Goal: Task Accomplishment & Management: Manage account settings

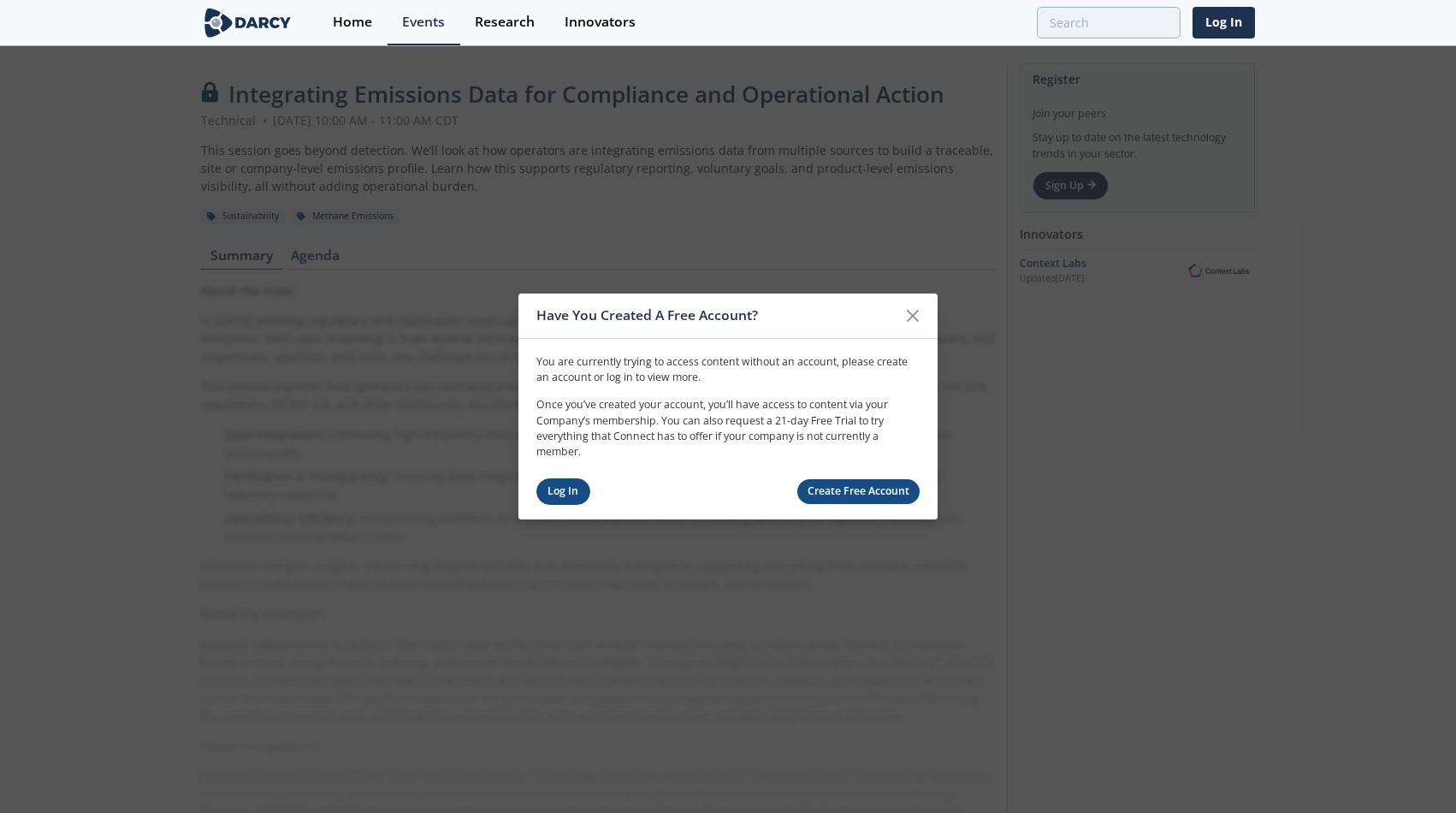
click at [547, 491] on link "Log In" at bounding box center [562, 491] width 54 height 27
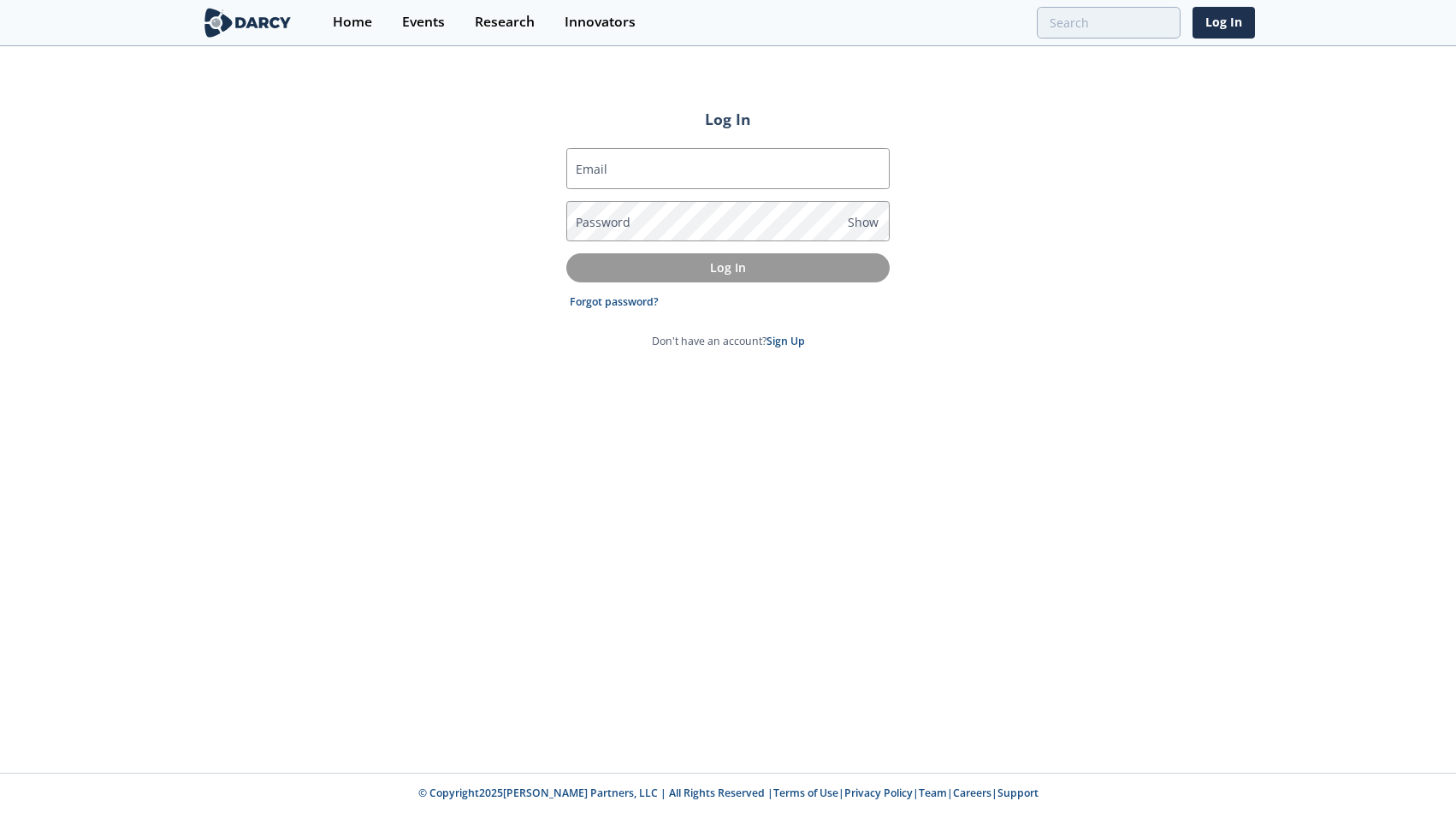
type input "[PERSON_NAME][EMAIL_ADDRESS][DOMAIN_NAME]"
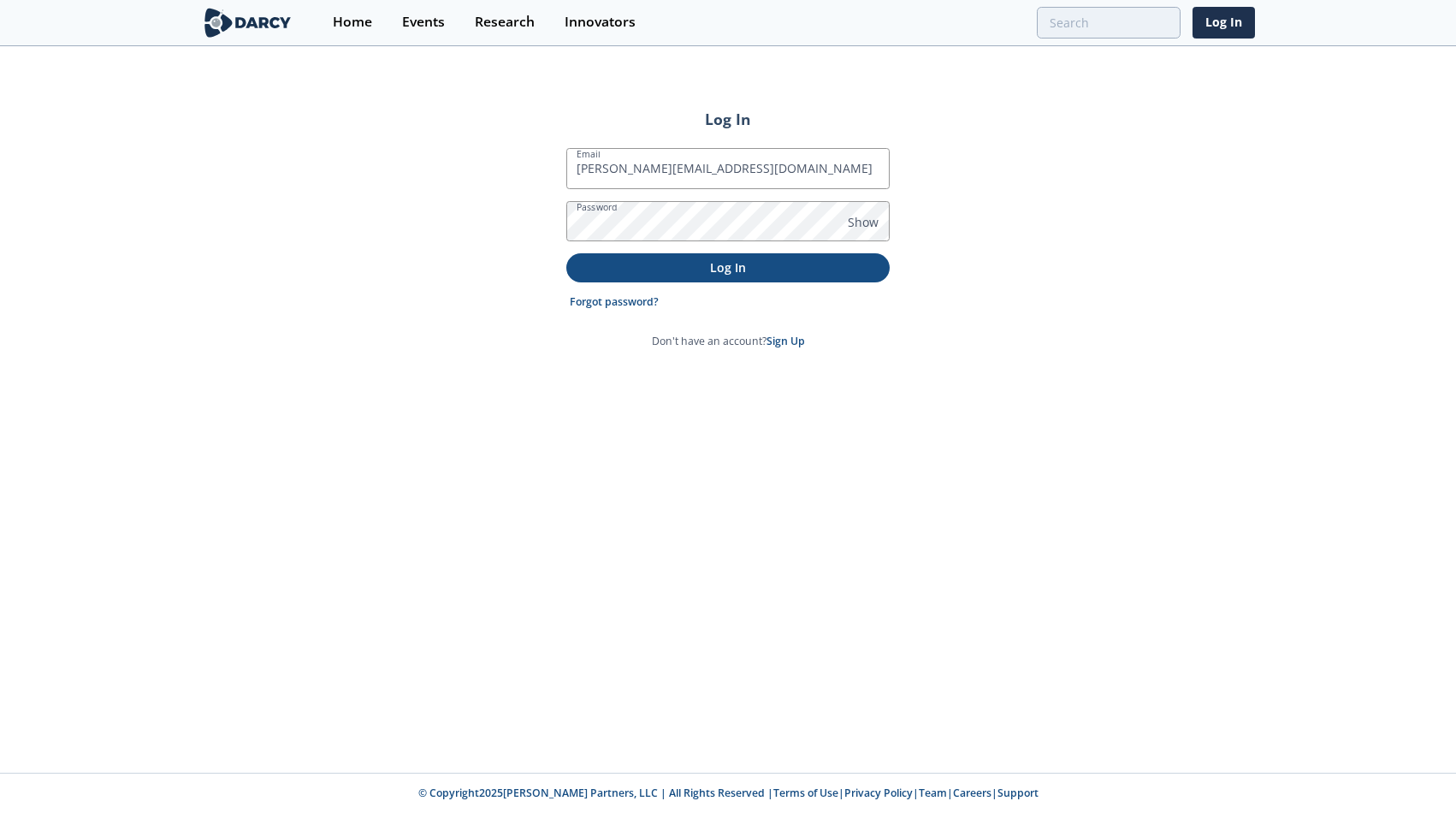
click at [689, 272] on p "Log In" at bounding box center [728, 268] width 299 height 18
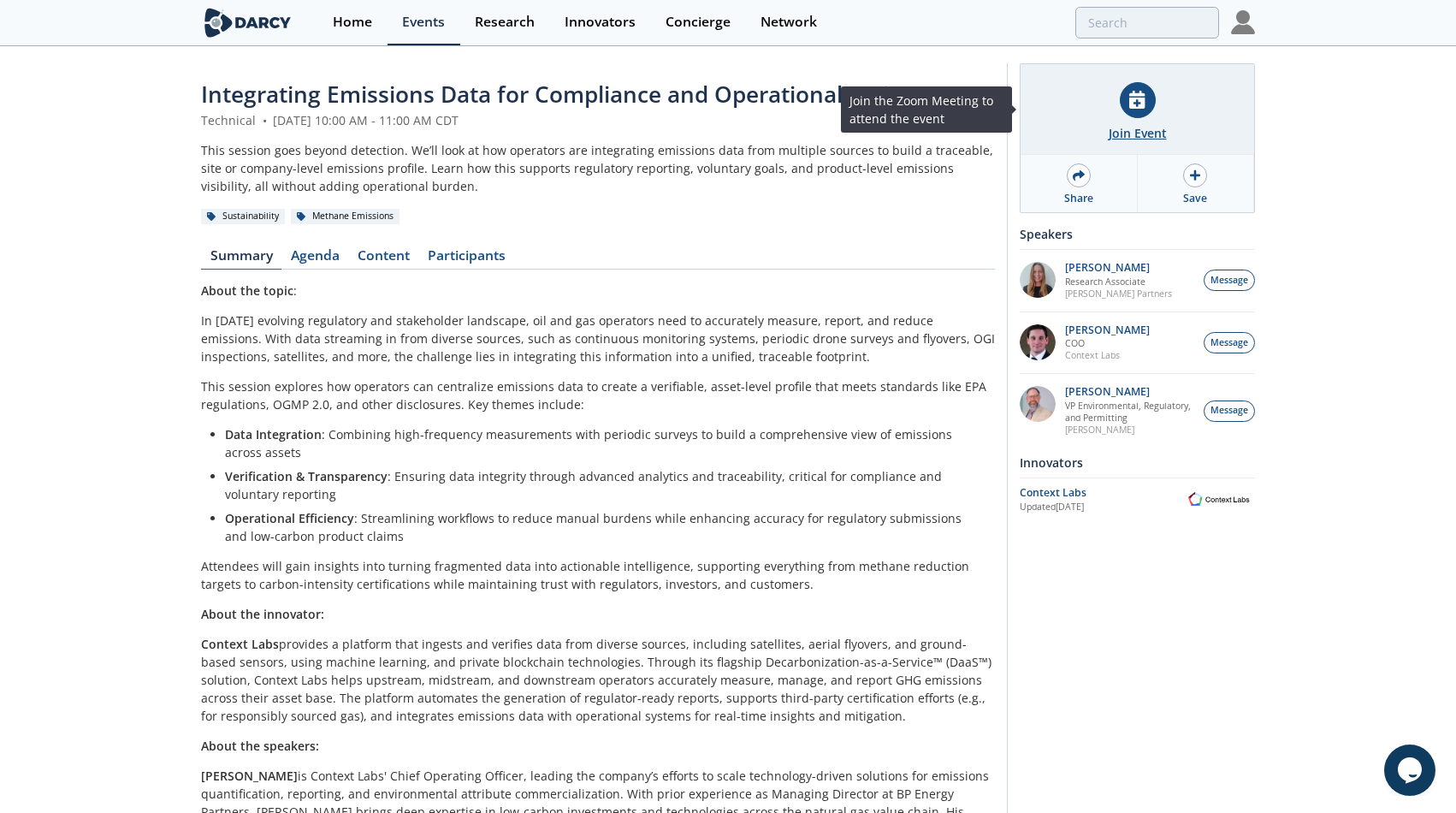
click at [1138, 108] on div at bounding box center [1137, 99] width 36 height 36
